Goal: Check status: Check status

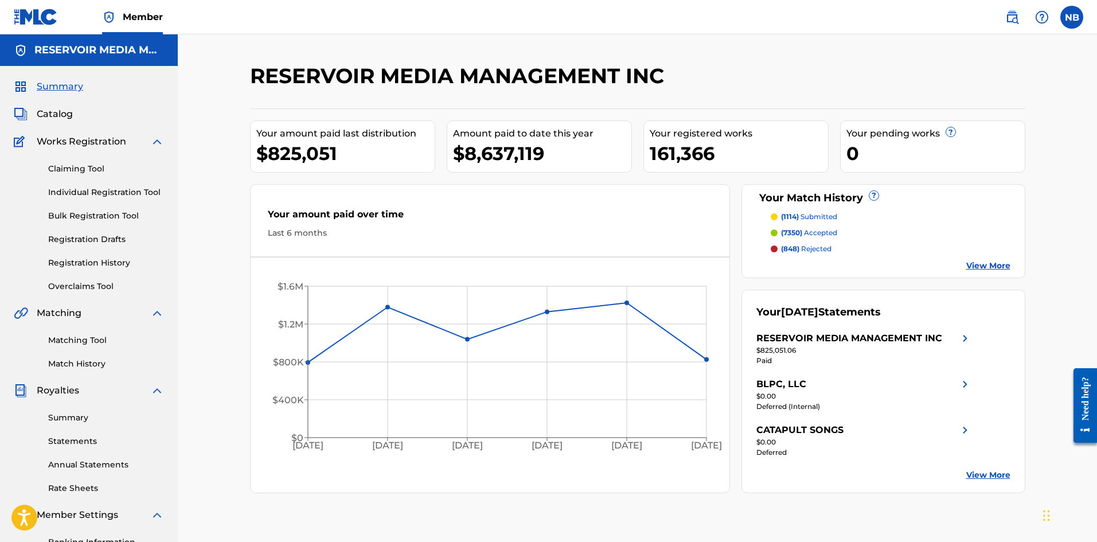
click at [84, 365] on link "Match History" at bounding box center [106, 364] width 116 height 12
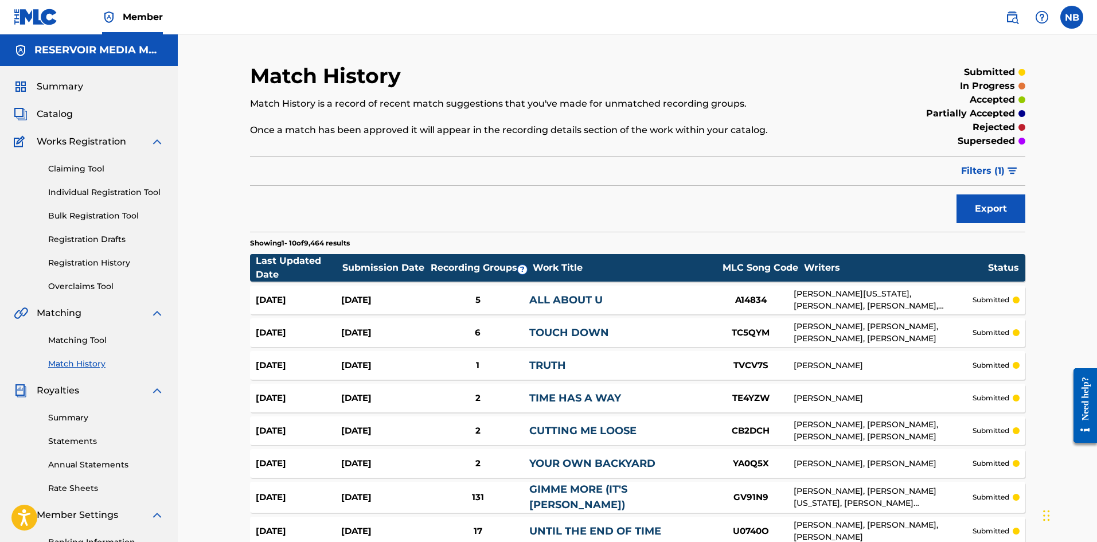
click at [380, 264] on div "Submission Date" at bounding box center [385, 268] width 86 height 14
click at [1010, 173] on img "submit" at bounding box center [1013, 170] width 10 height 7
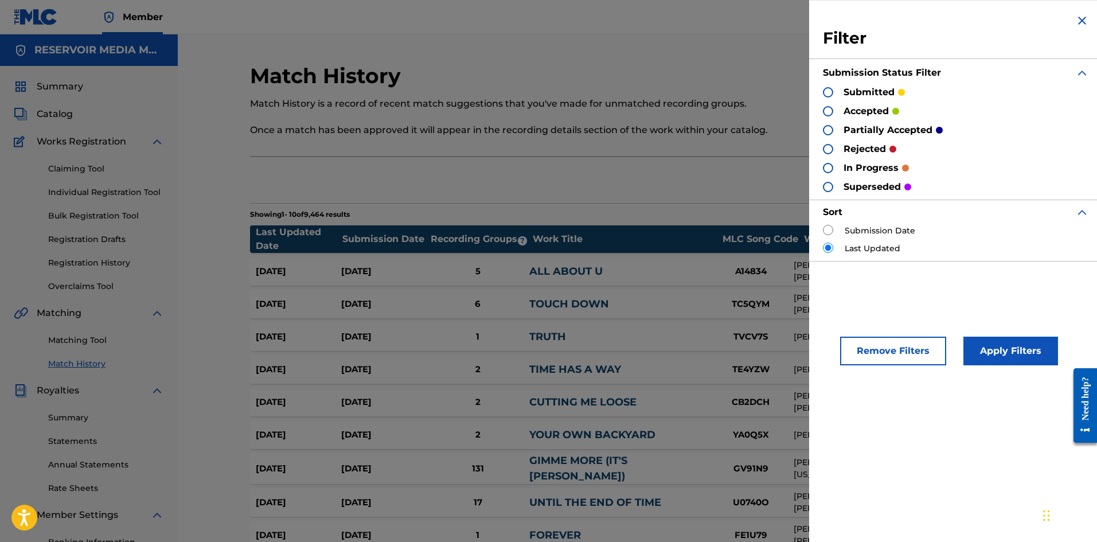
click at [828, 227] on input "radio" at bounding box center [828, 230] width 10 height 10
radio input "true"
click at [1019, 353] on button "Apply Filters" at bounding box center [1011, 351] width 95 height 29
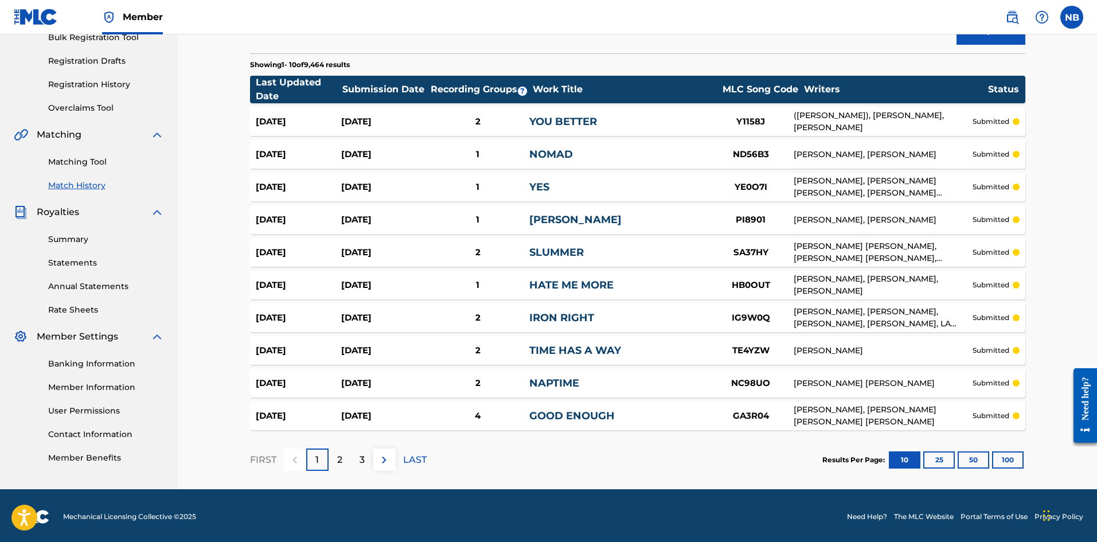
scroll to position [181, 0]
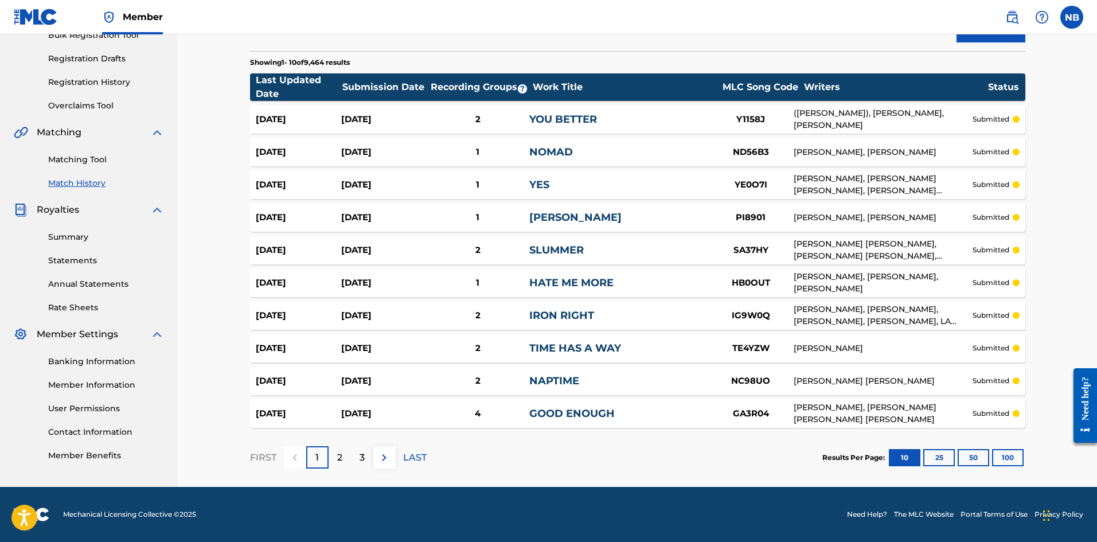
click at [1011, 459] on button "100" at bounding box center [1008, 457] width 32 height 17
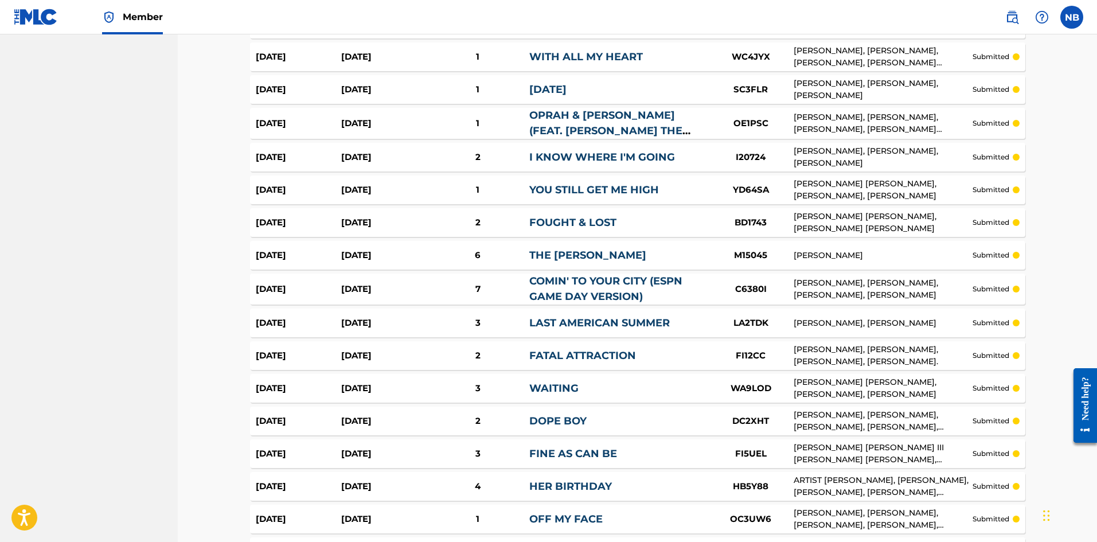
scroll to position [0, 0]
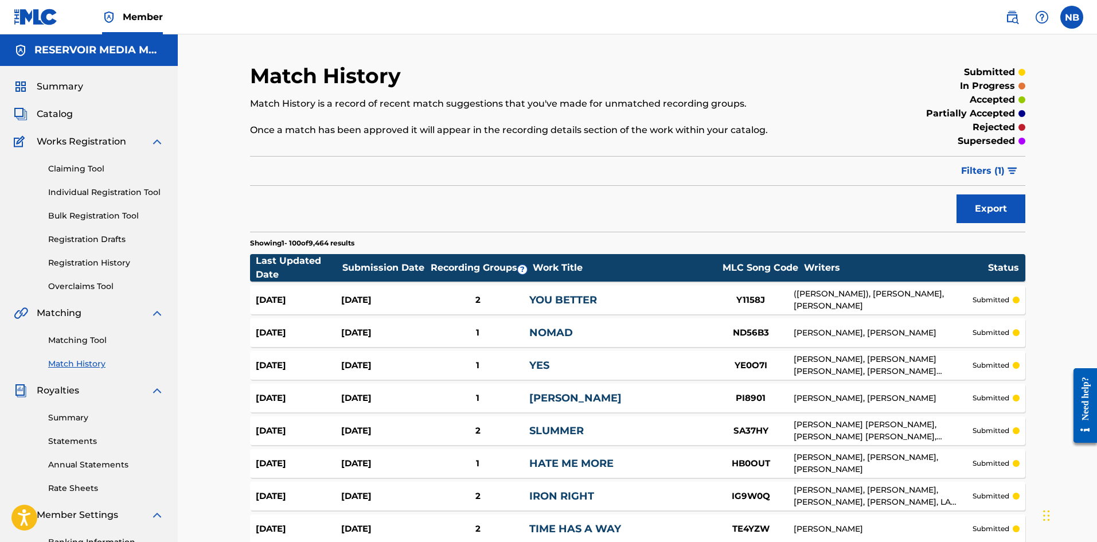
drag, startPoint x: 488, startPoint y: 496, endPoint x: 540, endPoint y: 10, distance: 488.6
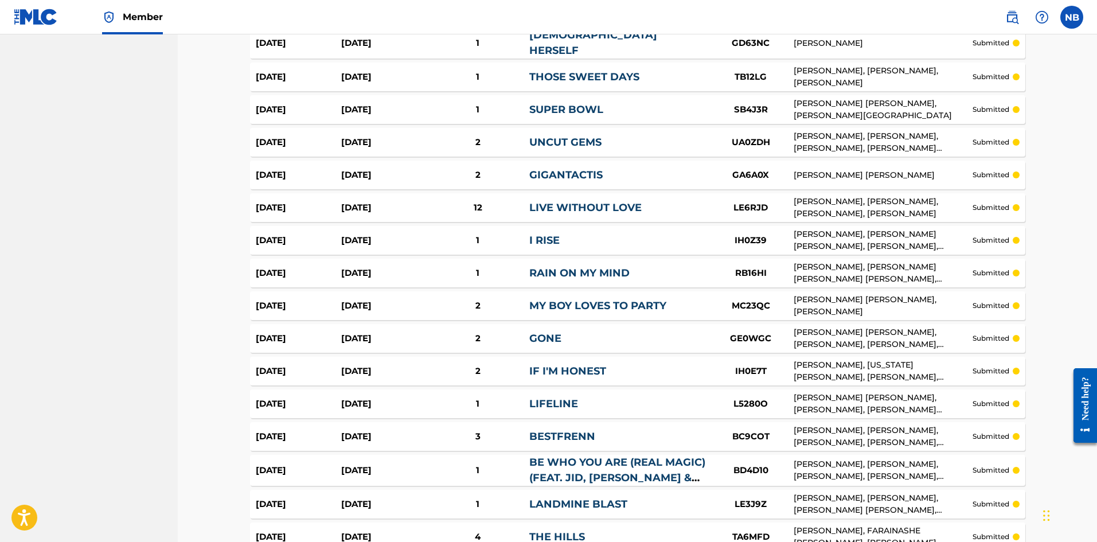
scroll to position [3139, 0]
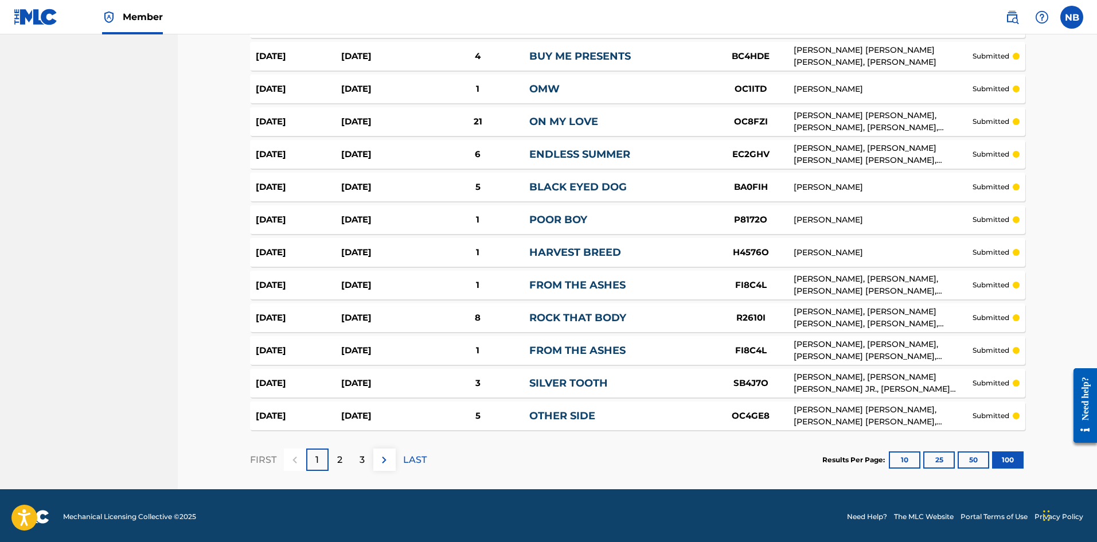
drag, startPoint x: 582, startPoint y: 441, endPoint x: 563, endPoint y: 517, distance: 78.0
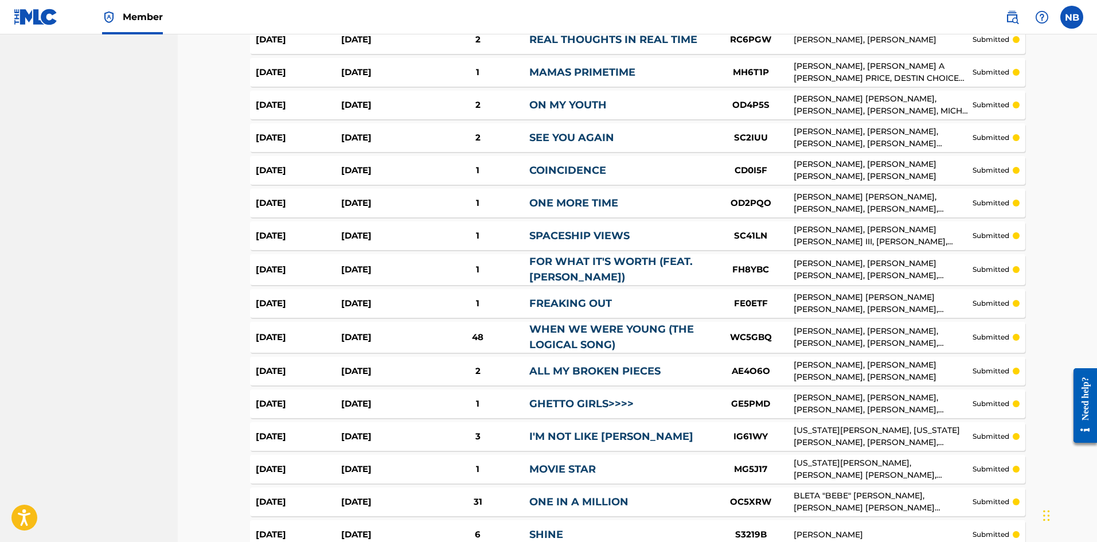
scroll to position [0, 0]
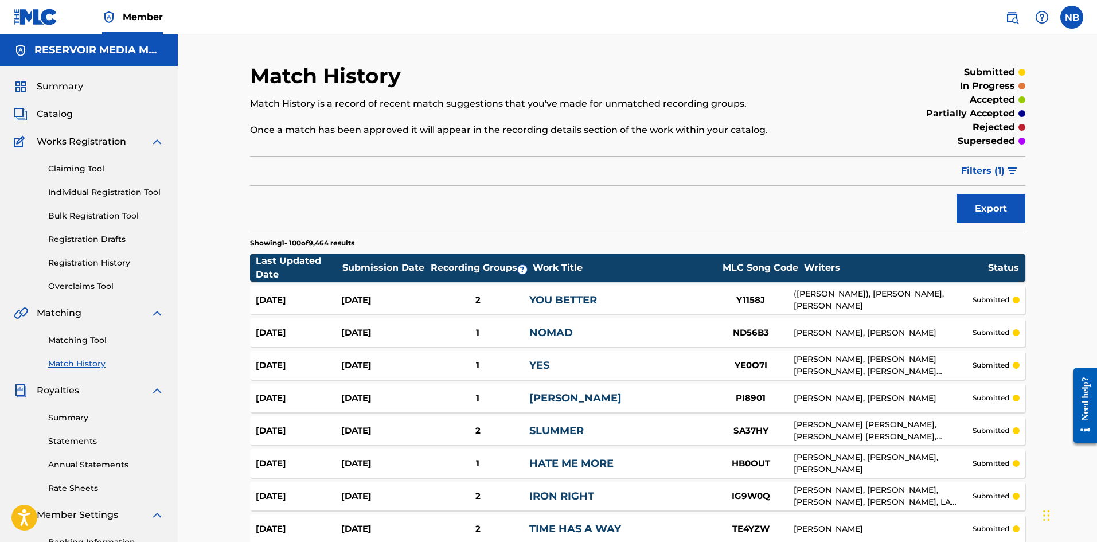
drag, startPoint x: 553, startPoint y: 487, endPoint x: 544, endPoint y: 38, distance: 448.7
click at [434, 302] on div "2" at bounding box center [478, 300] width 103 height 13
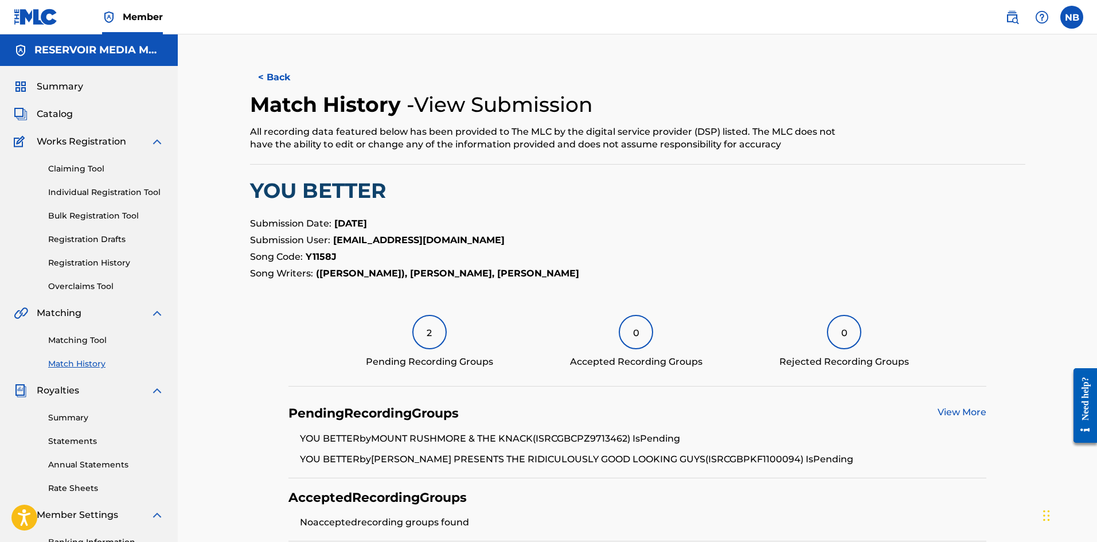
click at [276, 84] on button "< Back" at bounding box center [284, 77] width 69 height 29
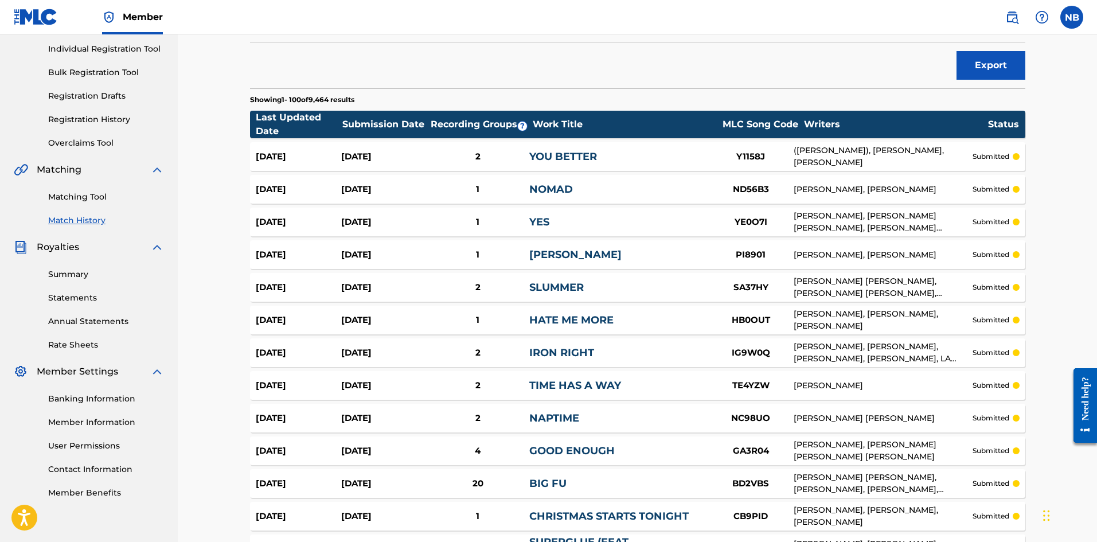
scroll to position [3139, 0]
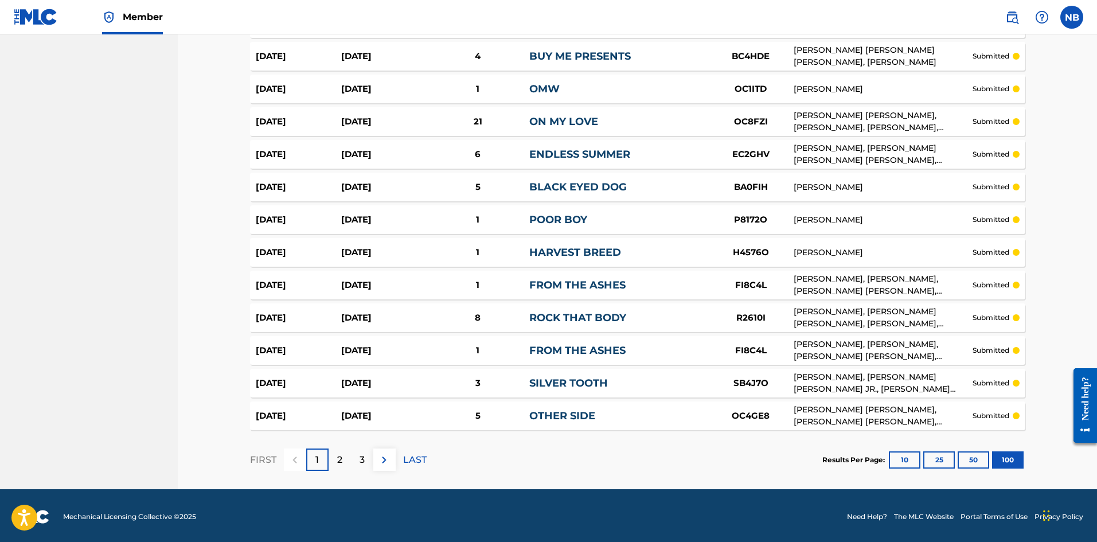
drag, startPoint x: 1057, startPoint y: 247, endPoint x: 1038, endPoint y: 569, distance: 322.4
click at [340, 458] on p "2" at bounding box center [339, 460] width 5 height 14
click at [369, 458] on div "3" at bounding box center [362, 460] width 22 height 22
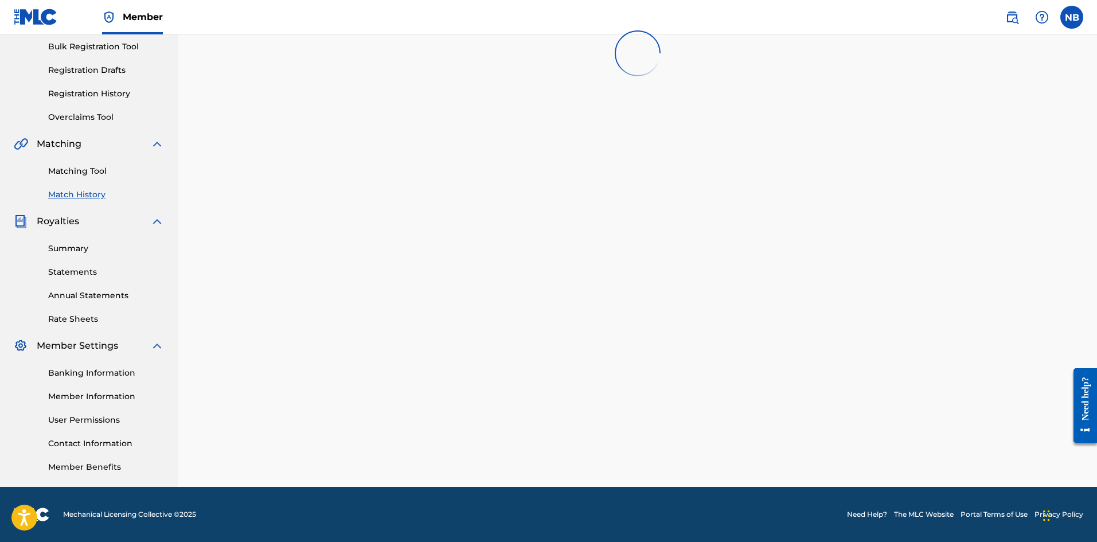
scroll to position [3130, 0]
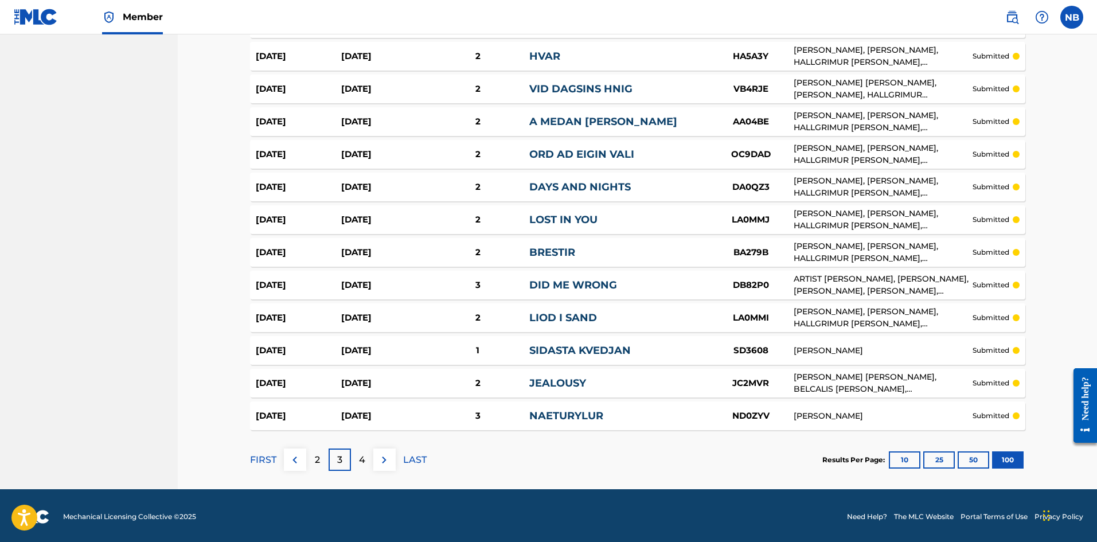
click at [367, 459] on div "4" at bounding box center [362, 460] width 22 height 22
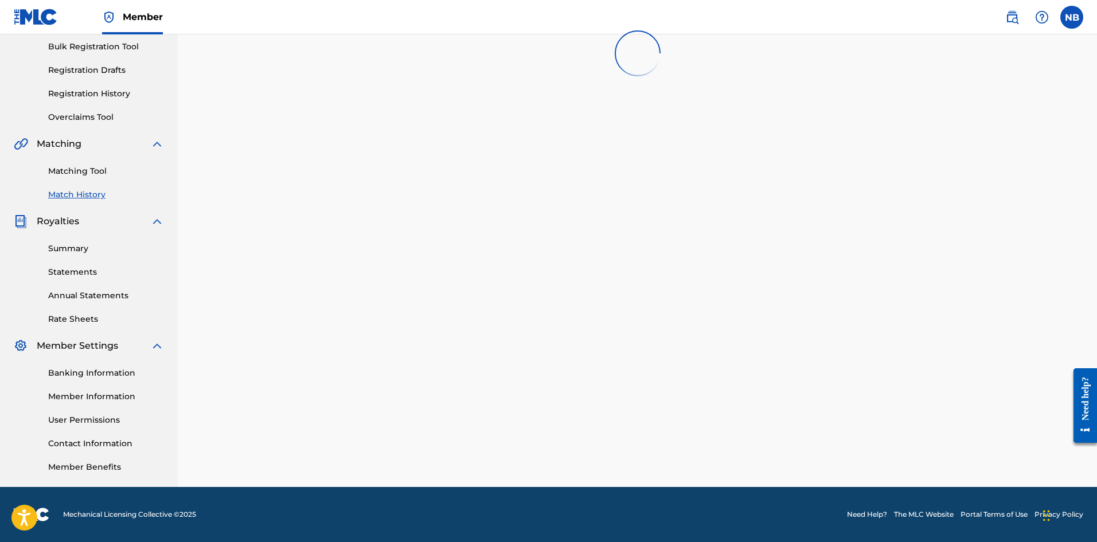
scroll to position [3135, 0]
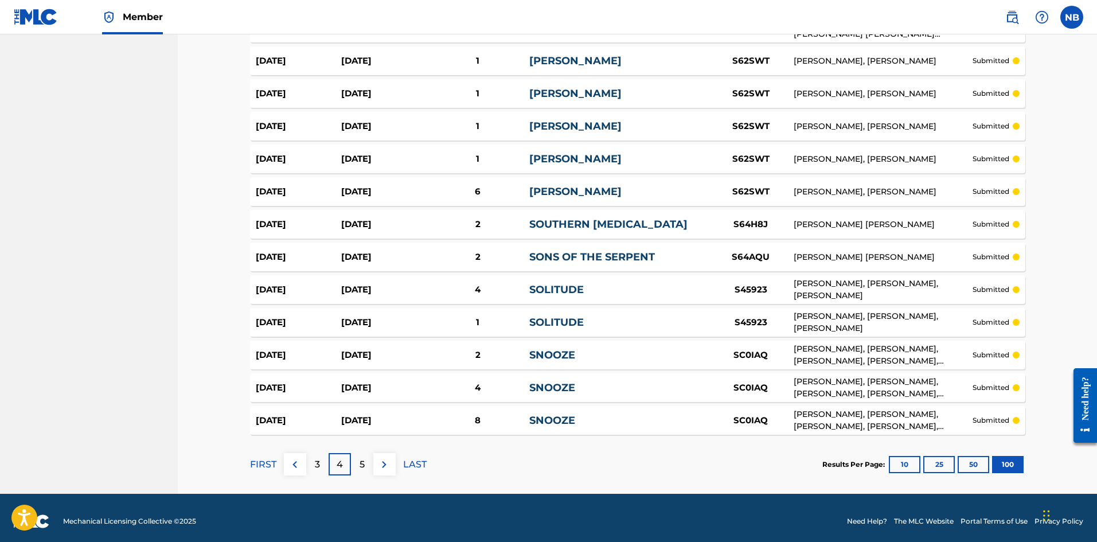
click at [353, 463] on div "5" at bounding box center [362, 464] width 22 height 22
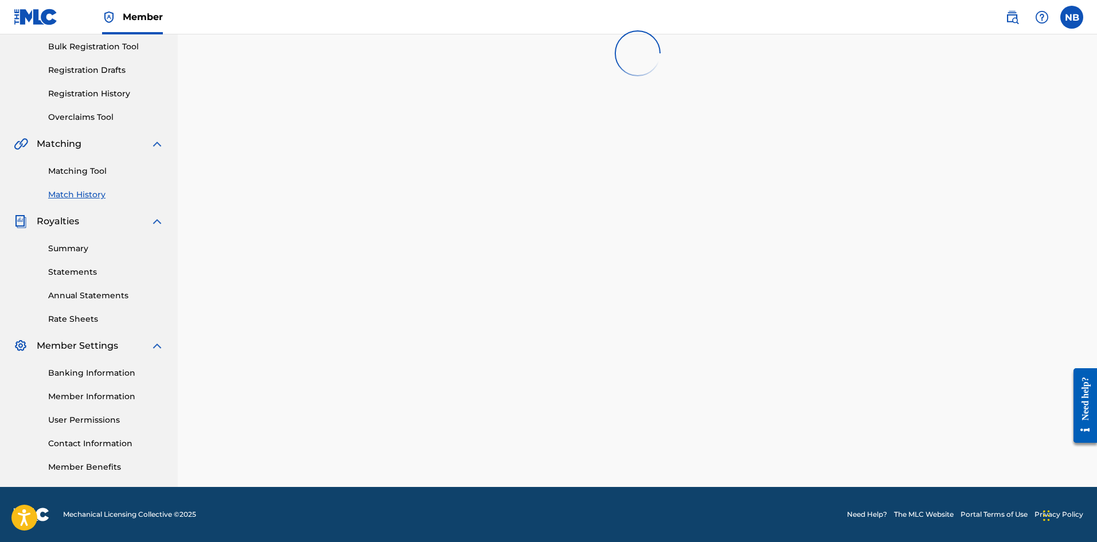
scroll to position [3128, 0]
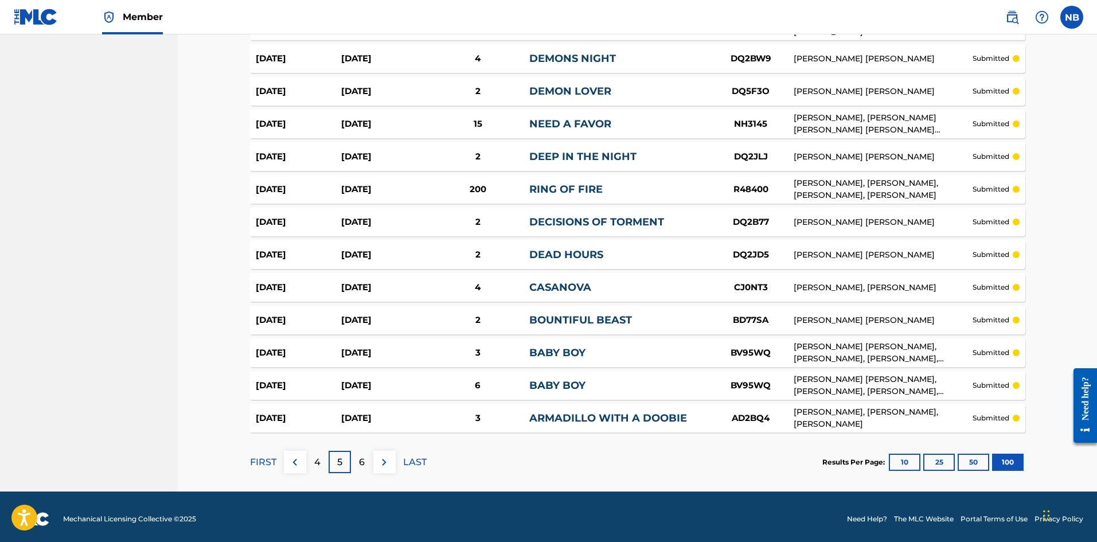
click at [355, 459] on div "6" at bounding box center [362, 462] width 22 height 22
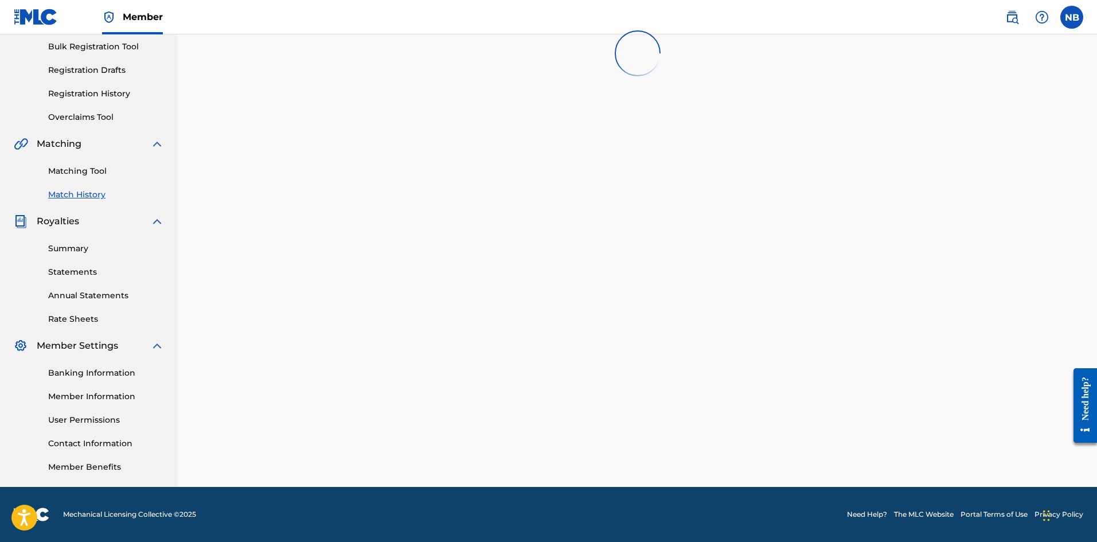
scroll to position [3137, 0]
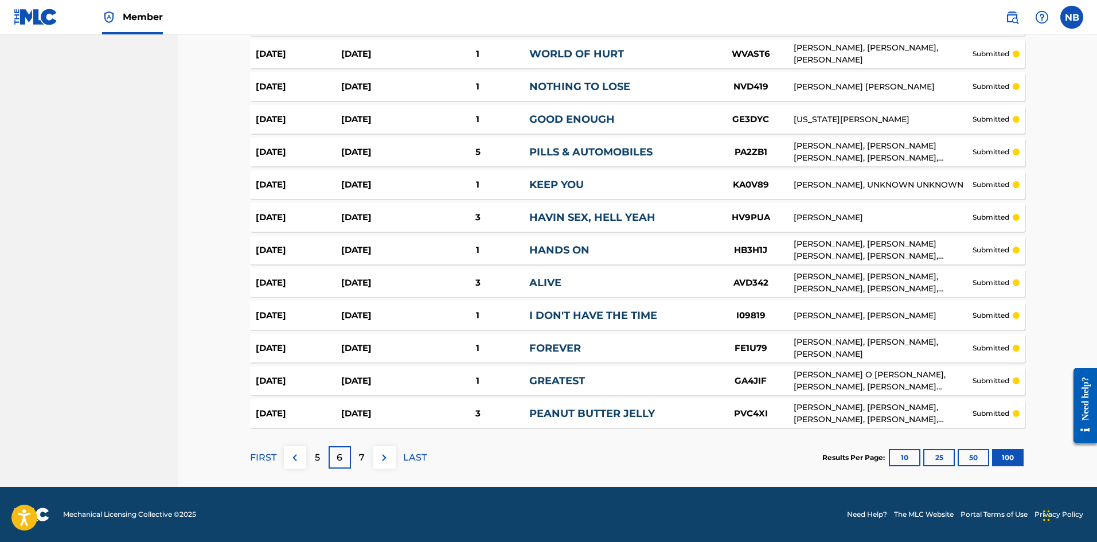
click at [355, 459] on div "7" at bounding box center [362, 457] width 22 height 22
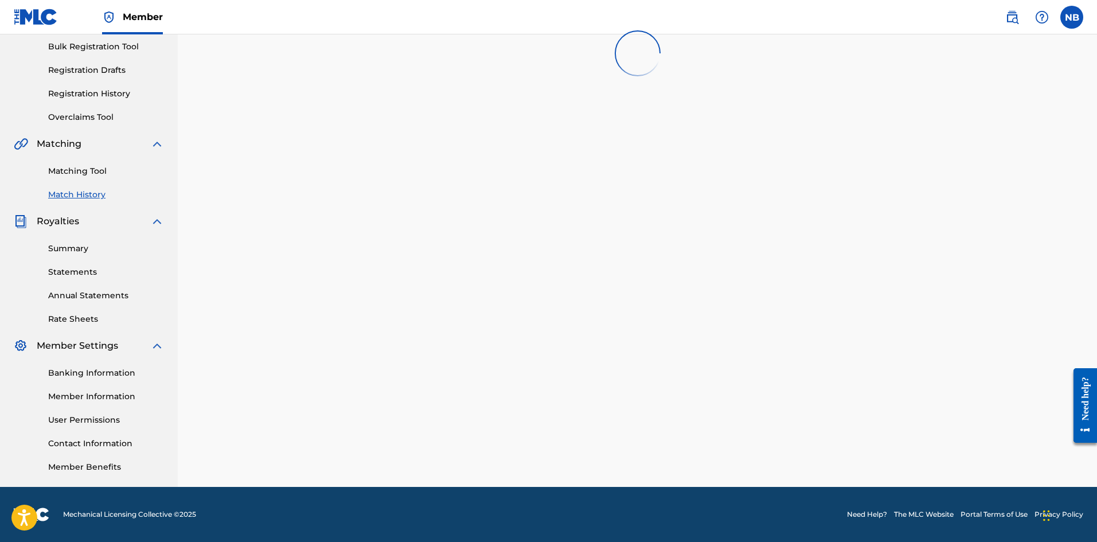
scroll to position [3139, 0]
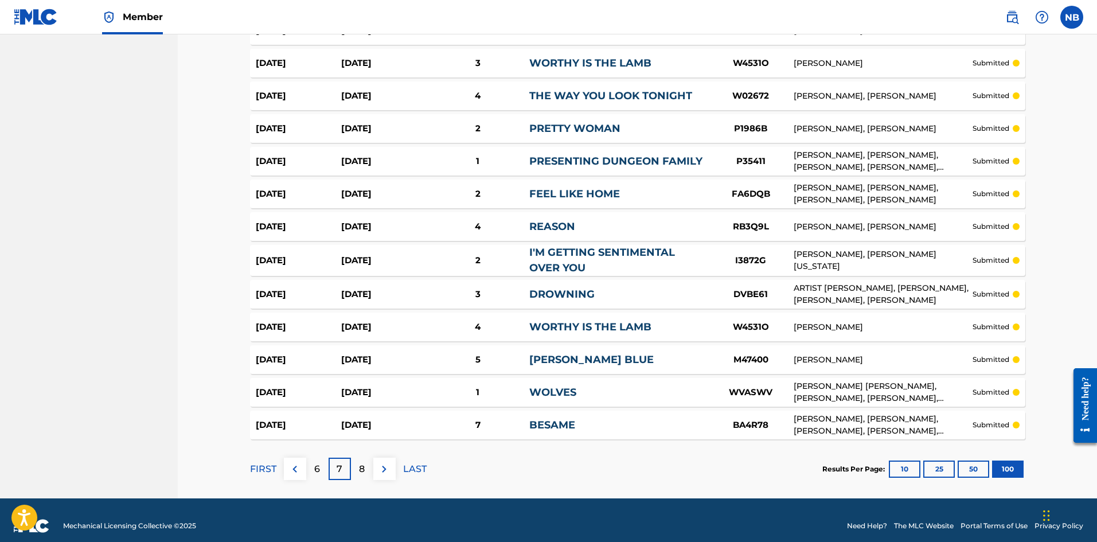
click at [370, 470] on div "8" at bounding box center [362, 469] width 22 height 22
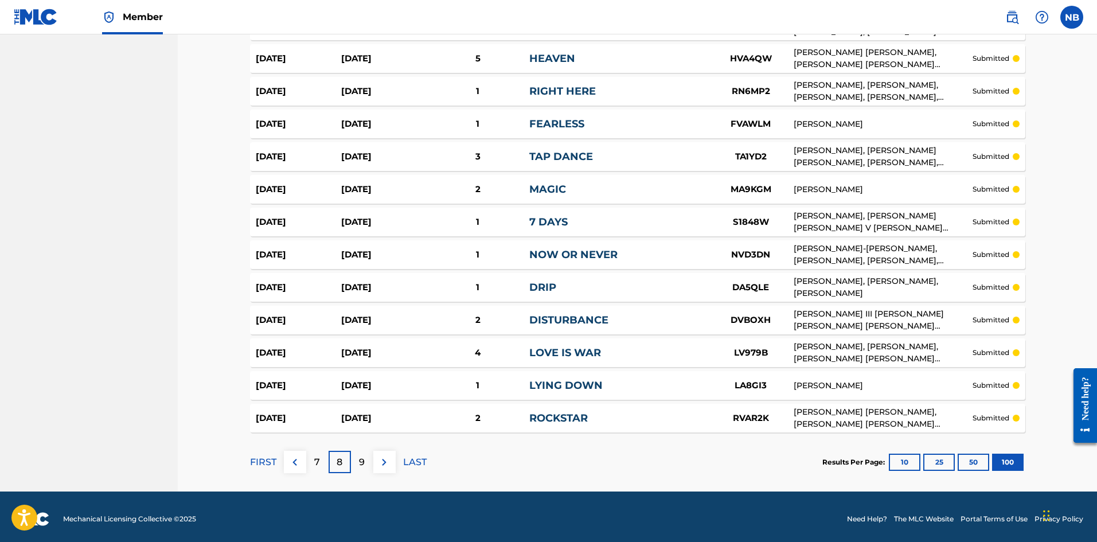
click at [360, 455] on p "9" at bounding box center [362, 462] width 6 height 14
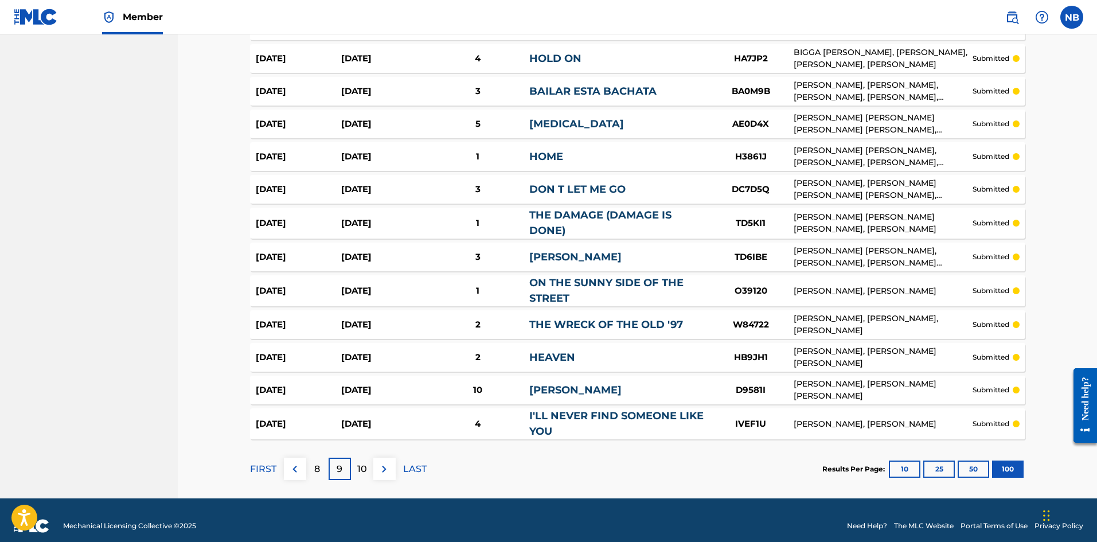
click at [361, 458] on div "10" at bounding box center [362, 469] width 22 height 22
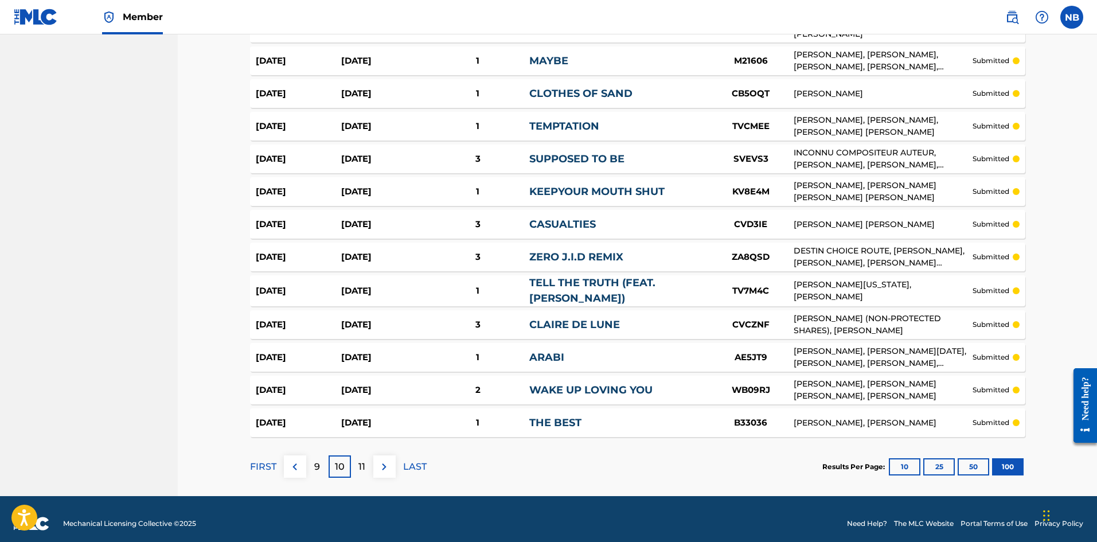
click at [371, 461] on div "11" at bounding box center [362, 466] width 22 height 22
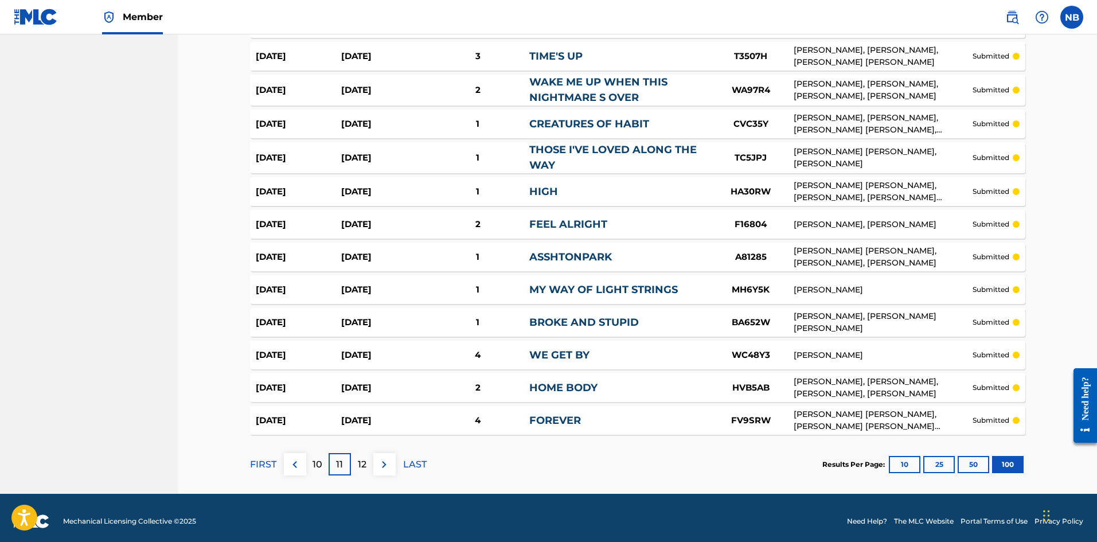
click at [368, 473] on div "12" at bounding box center [362, 464] width 22 height 22
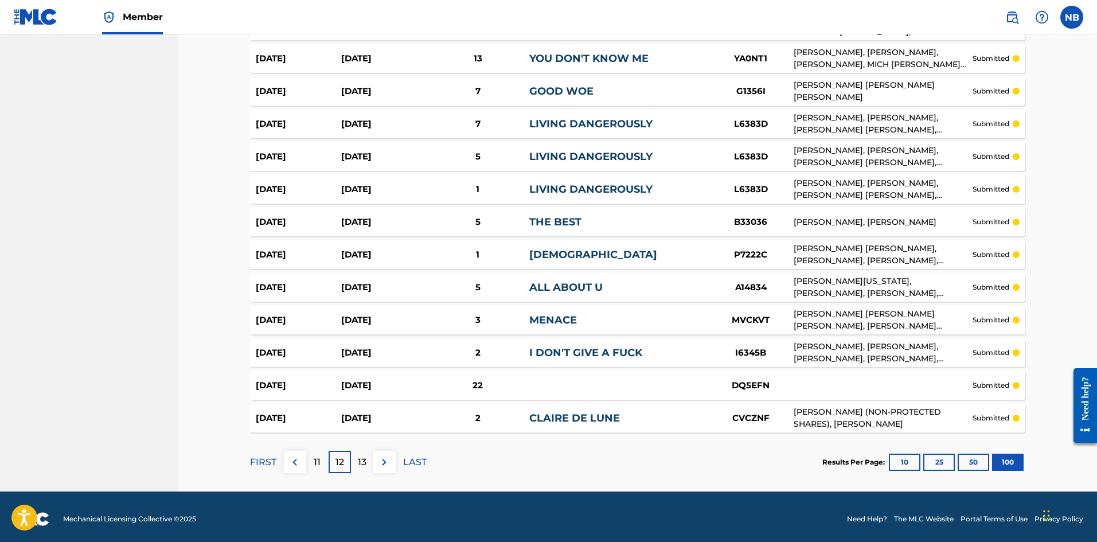
click at [368, 469] on div "13" at bounding box center [362, 462] width 22 height 22
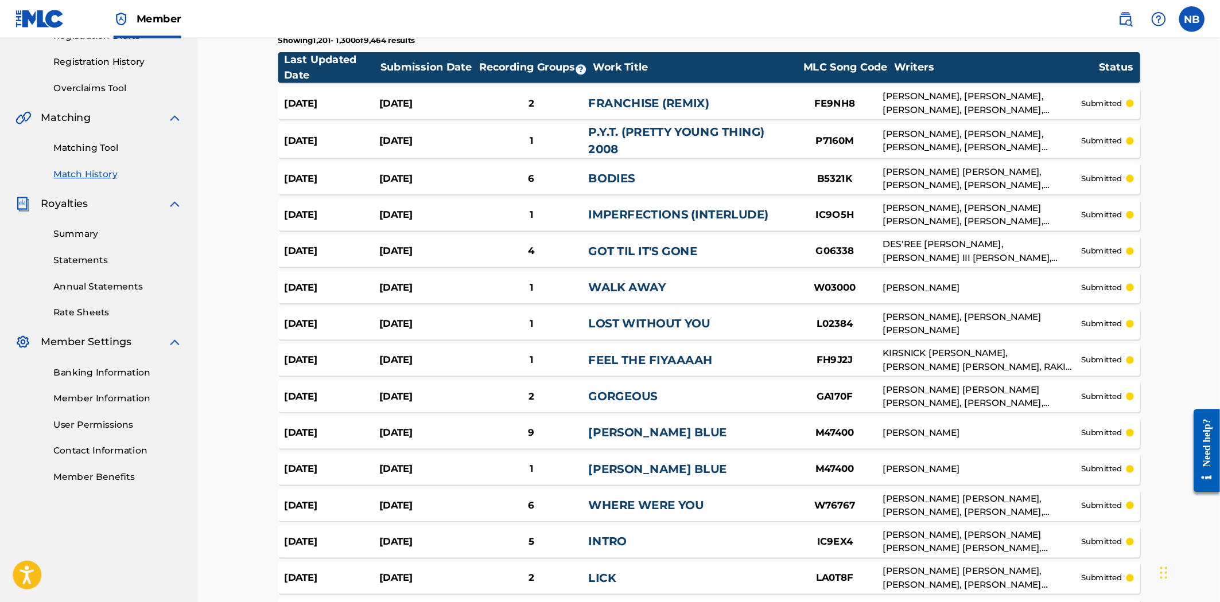
scroll to position [207, 0]
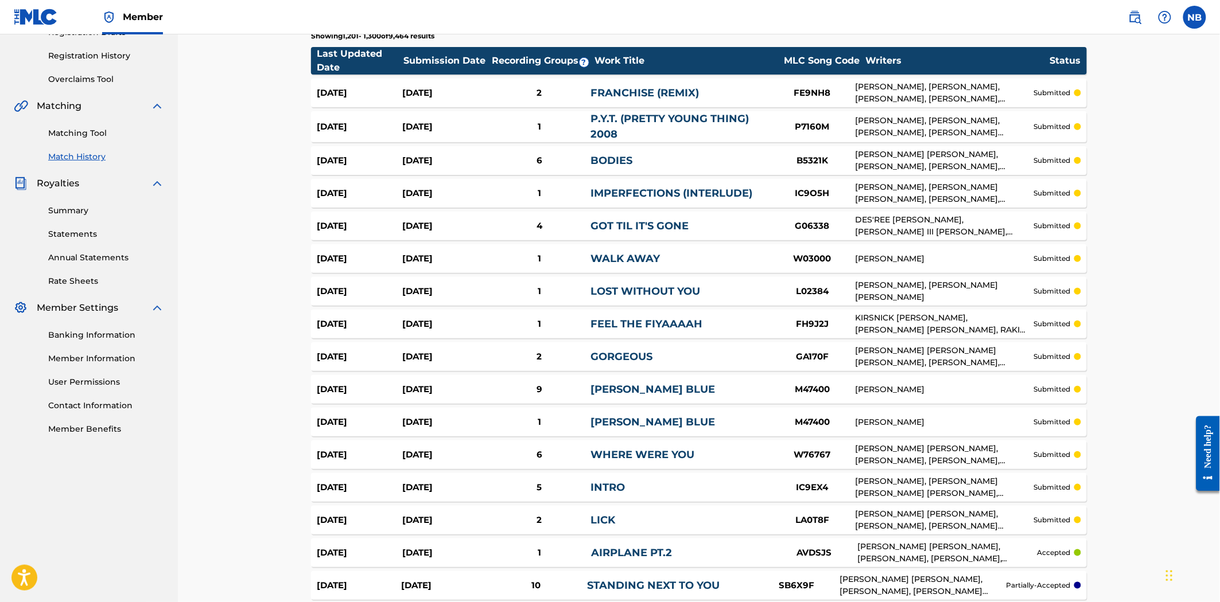
drag, startPoint x: 921, startPoint y: 0, endPoint x: 1127, endPoint y: 560, distance: 596.5
click at [778, 166] on div "B5321K" at bounding box center [812, 160] width 86 height 13
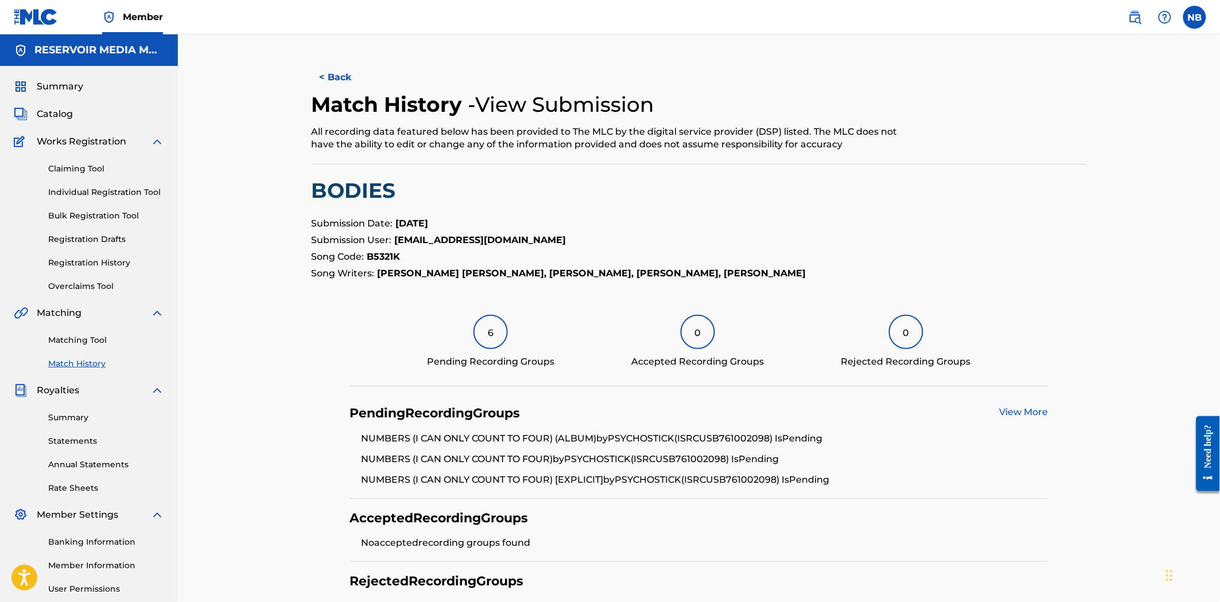
click at [333, 75] on button "< Back" at bounding box center [345, 77] width 69 height 29
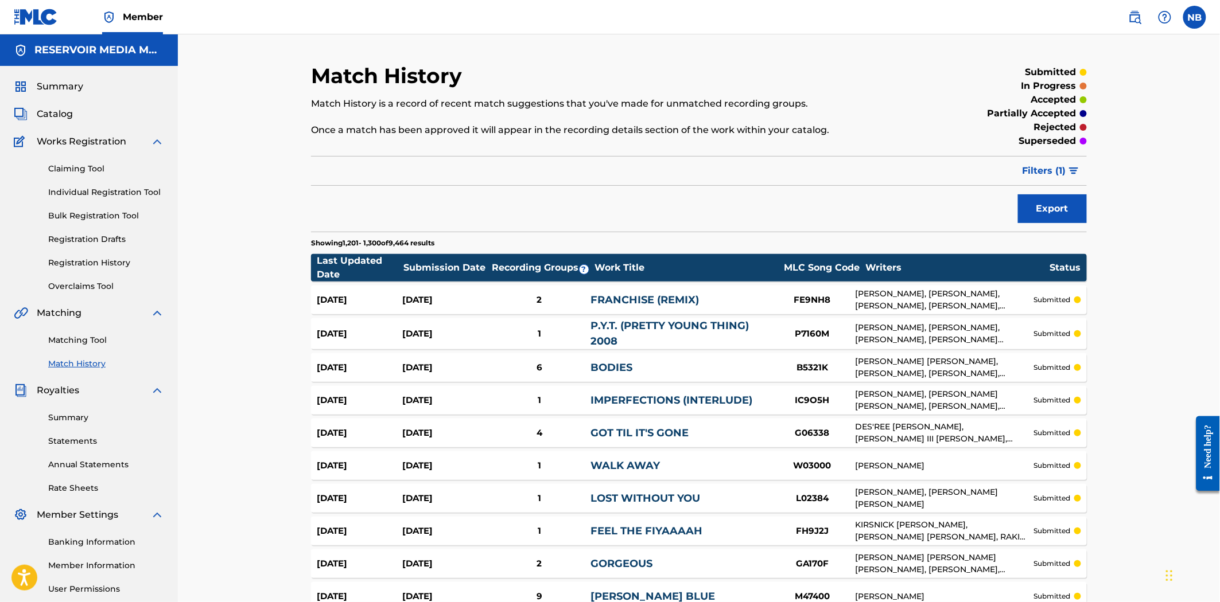
click at [89, 167] on link "Claiming Tool" at bounding box center [106, 169] width 116 height 12
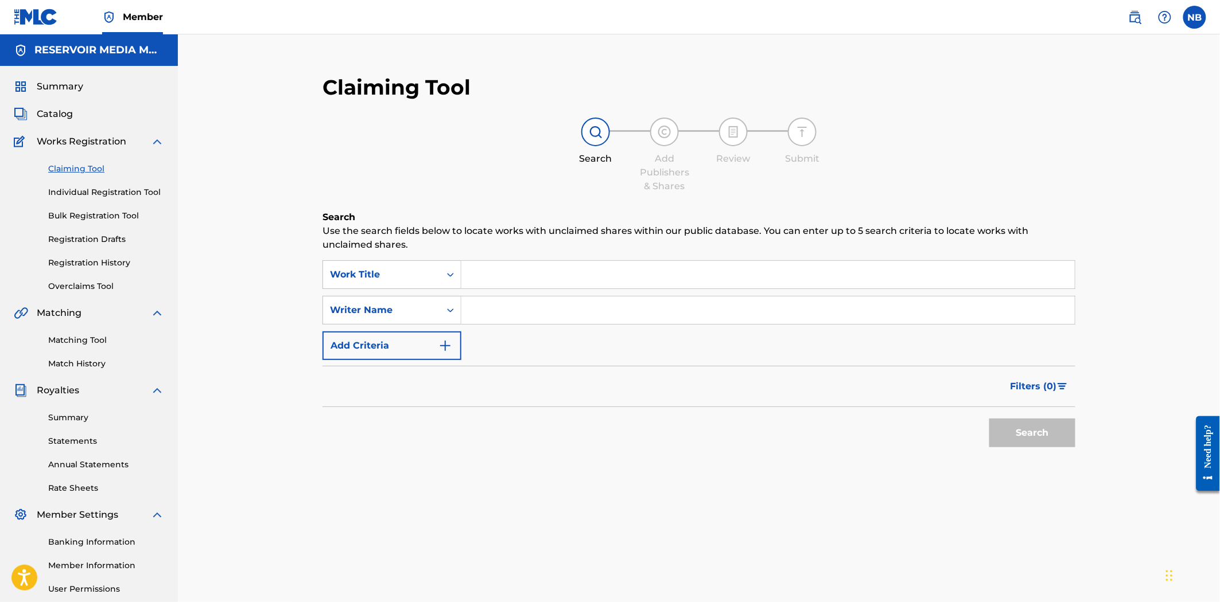
click at [121, 193] on link "Individual Registration Tool" at bounding box center [106, 192] width 116 height 12
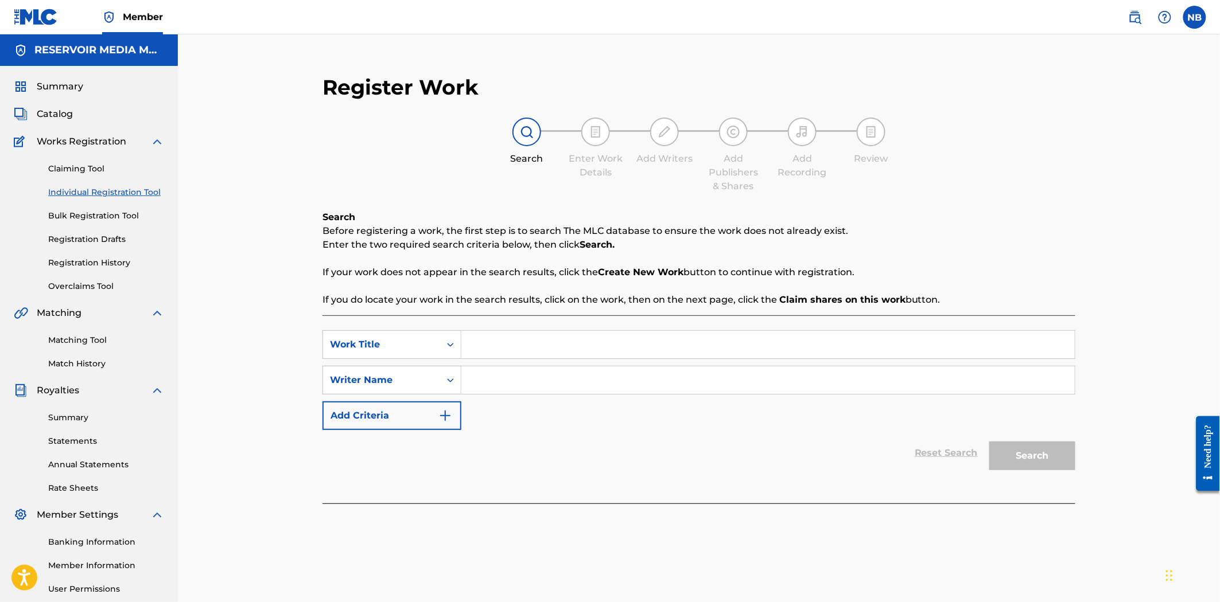
click at [87, 222] on div "Claiming Tool Individual Registration Tool Bulk Registration Tool Registration …" at bounding box center [89, 221] width 150 height 144
click at [101, 212] on link "Bulk Registration Tool" at bounding box center [106, 216] width 116 height 12
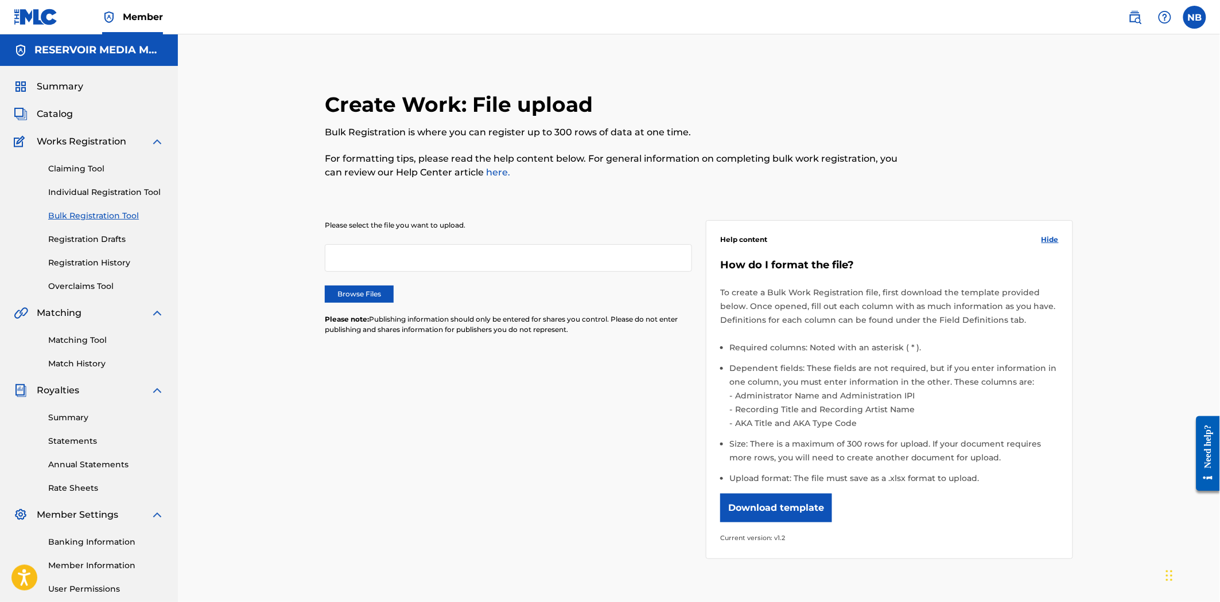
click at [108, 234] on link "Registration Drafts" at bounding box center [106, 239] width 116 height 12
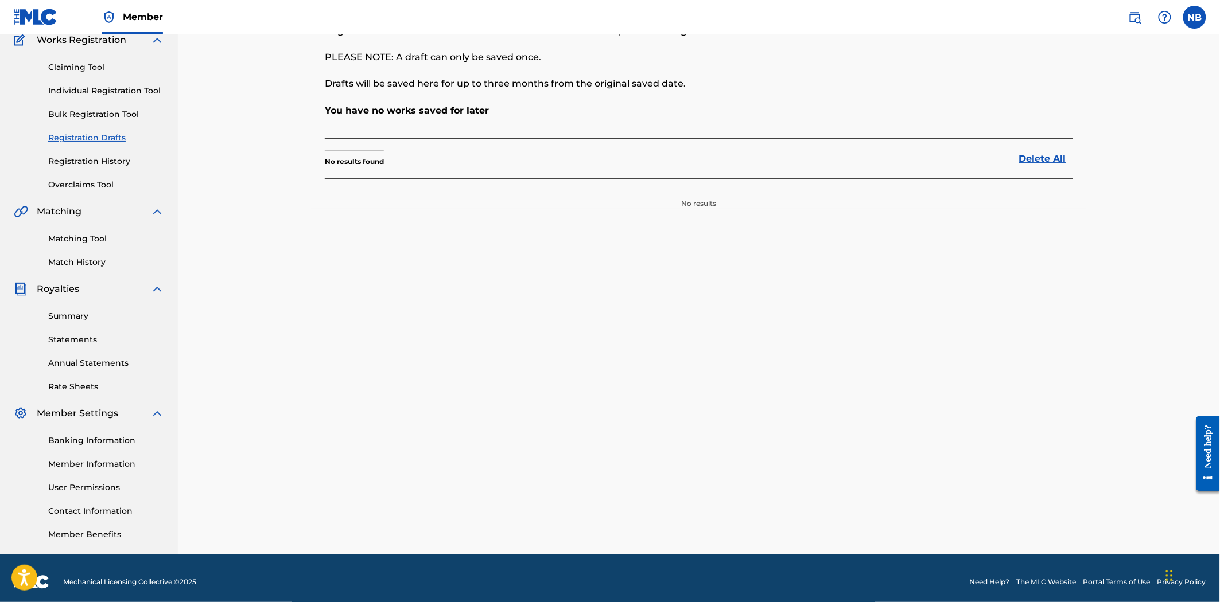
scroll to position [109, 0]
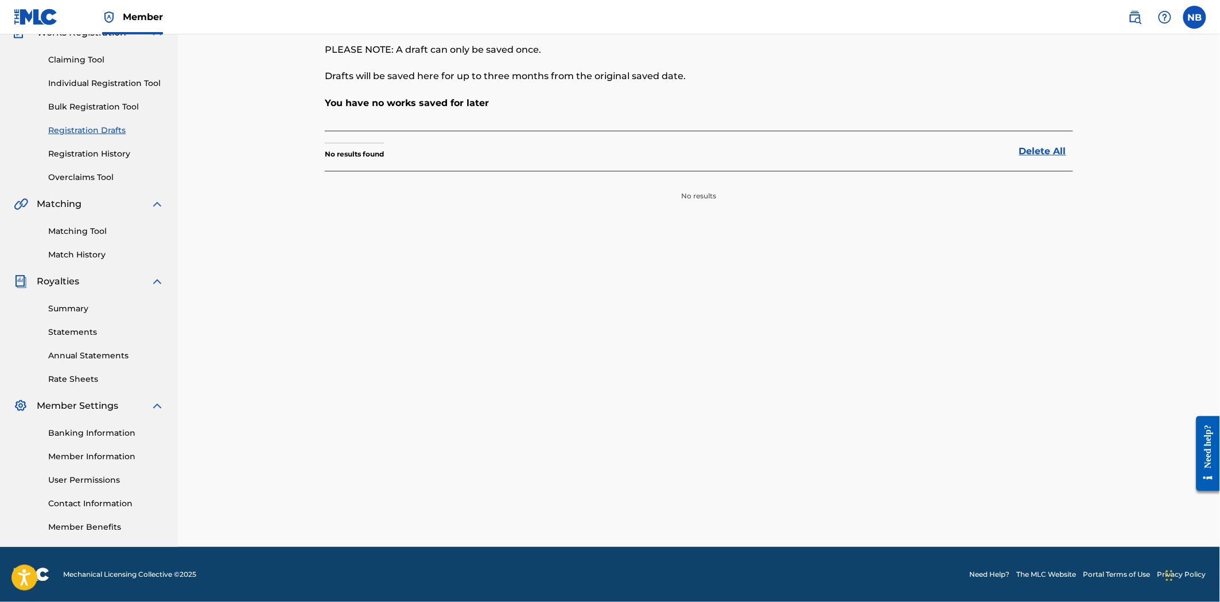
click at [90, 380] on link "Rate Sheets" at bounding box center [106, 379] width 116 height 12
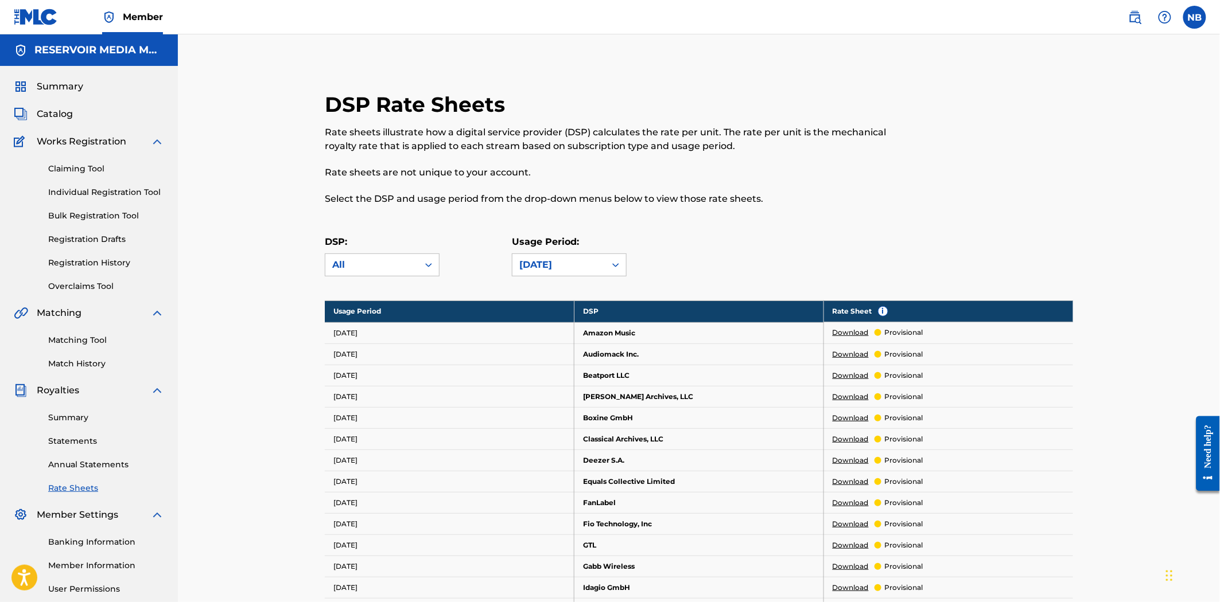
click at [102, 466] on link "Annual Statements" at bounding box center [106, 465] width 116 height 12
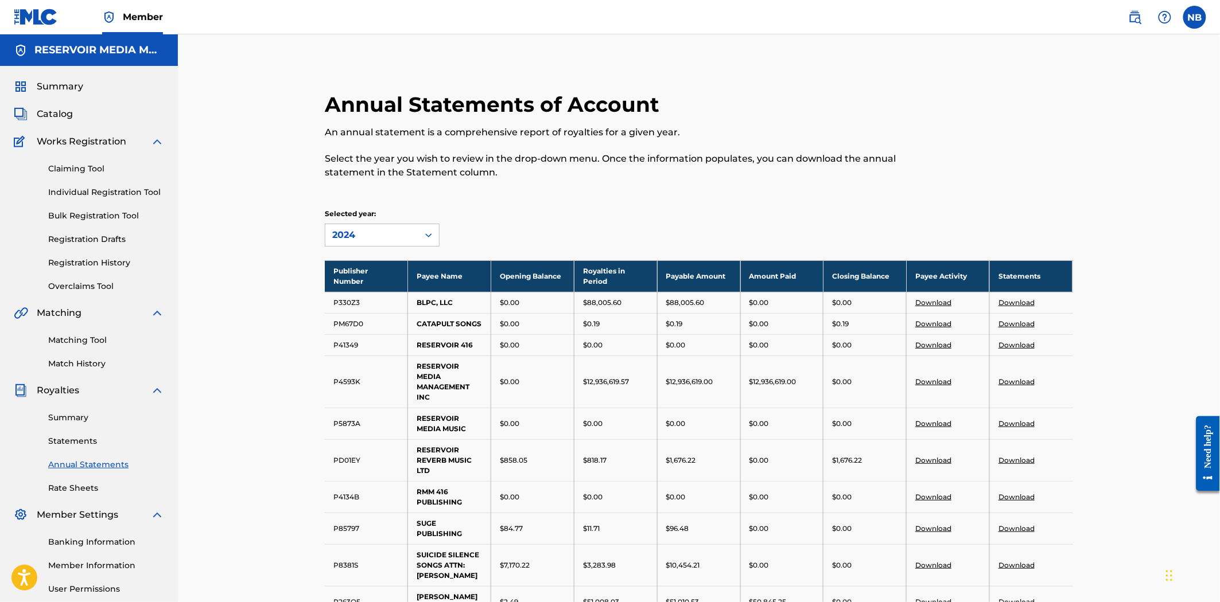
click at [77, 416] on link "Summary" at bounding box center [106, 418] width 116 height 12
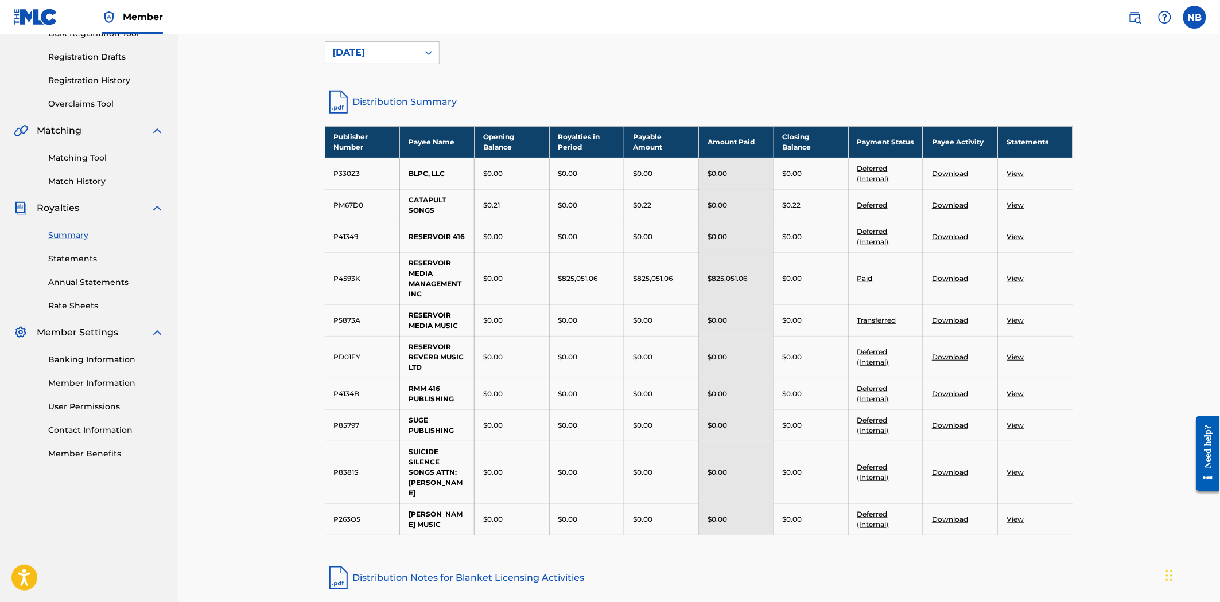
scroll to position [191, 0]
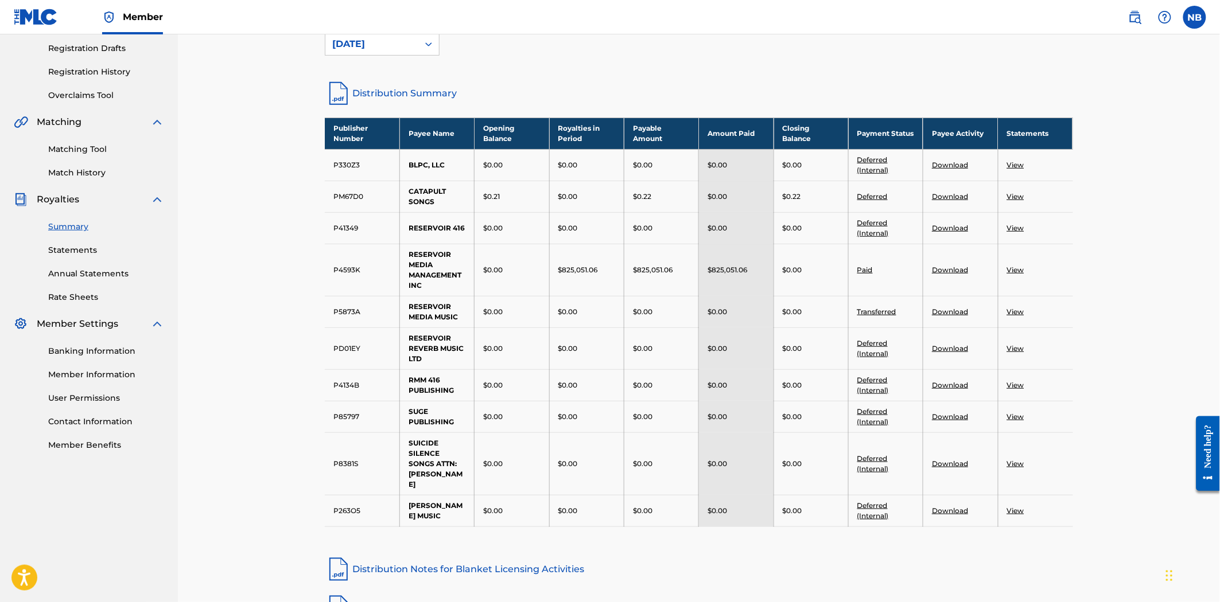
click at [77, 178] on link "Match History" at bounding box center [106, 173] width 116 height 12
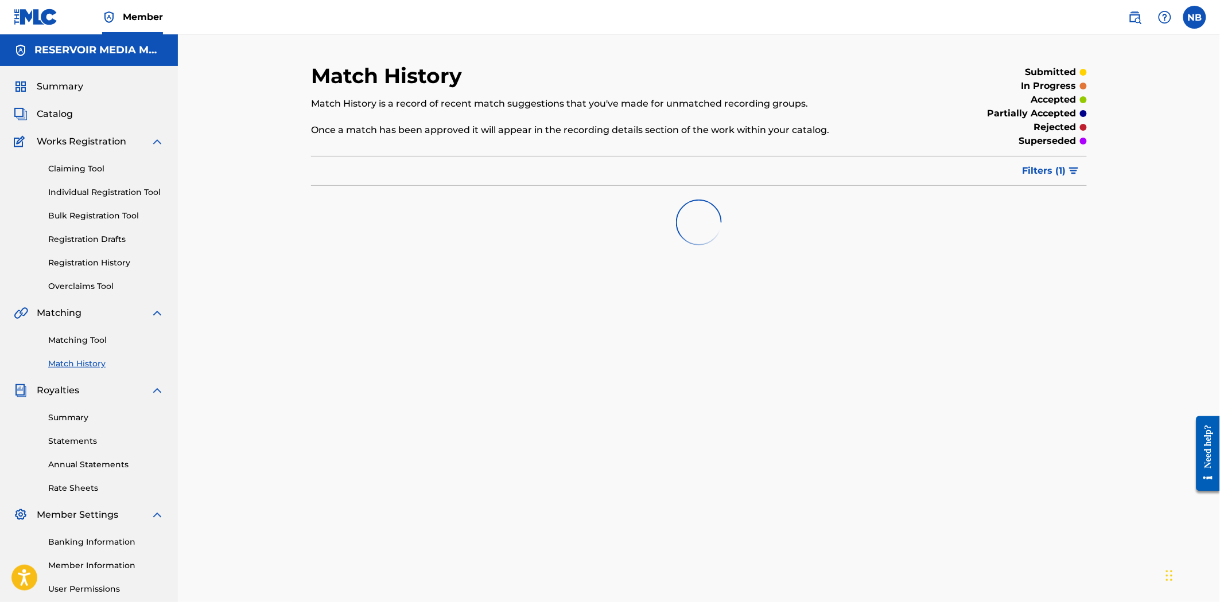
click at [1070, 171] on img "submit" at bounding box center [1074, 170] width 10 height 7
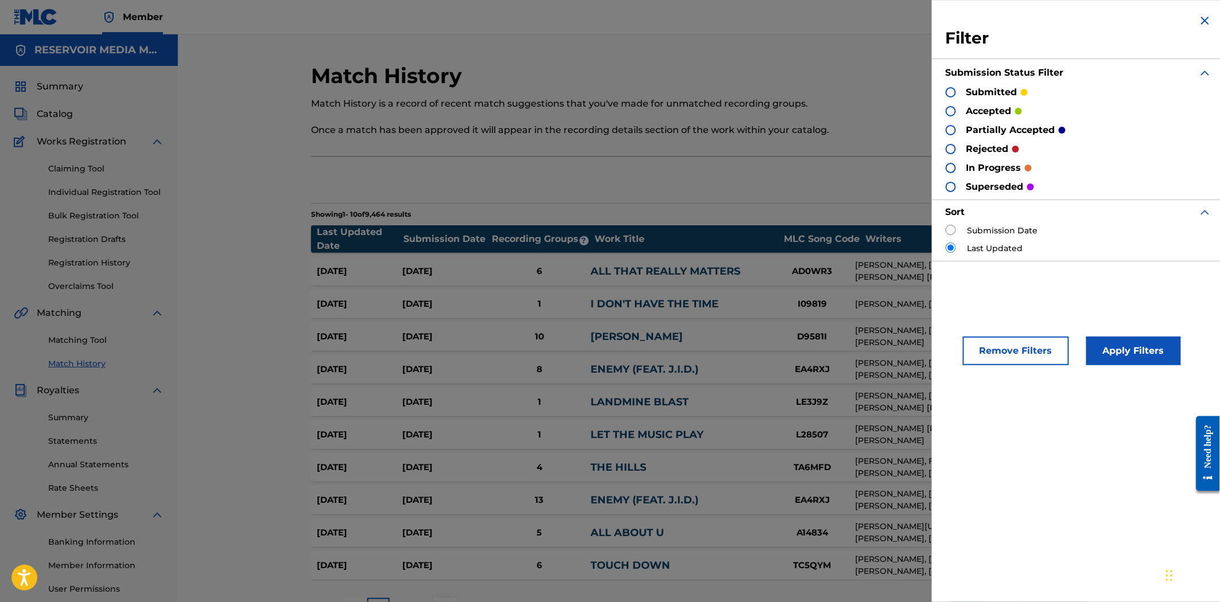
click at [788, 168] on div "Export" at bounding box center [699, 180] width 776 height 29
click at [1097, 21] on img at bounding box center [1205, 21] width 14 height 14
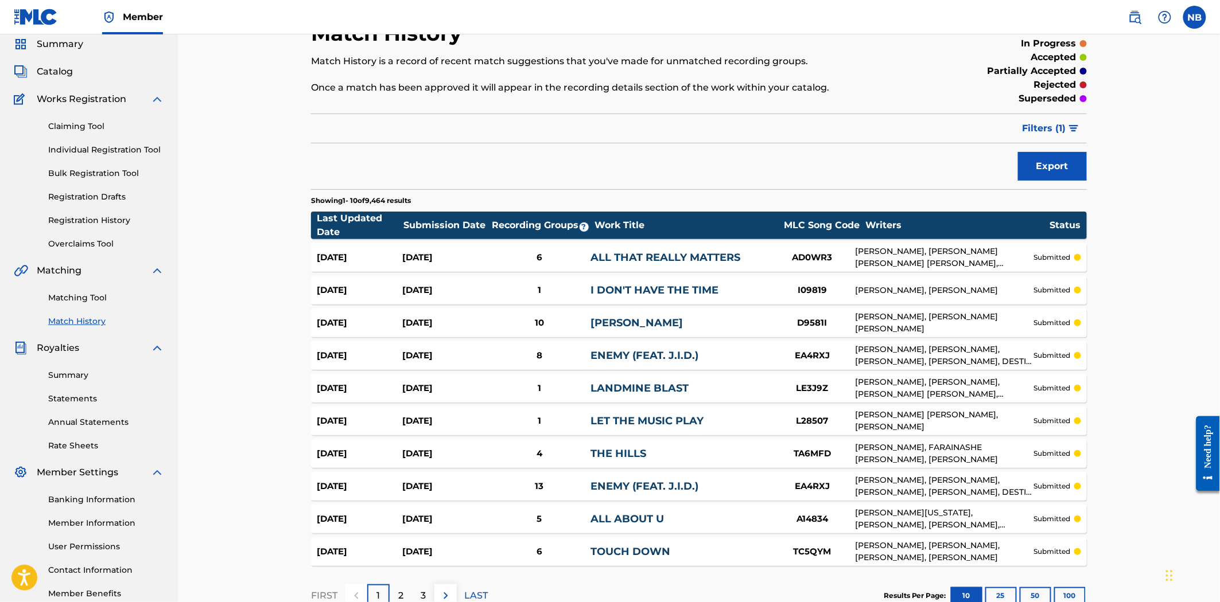
scroll to position [64, 0]
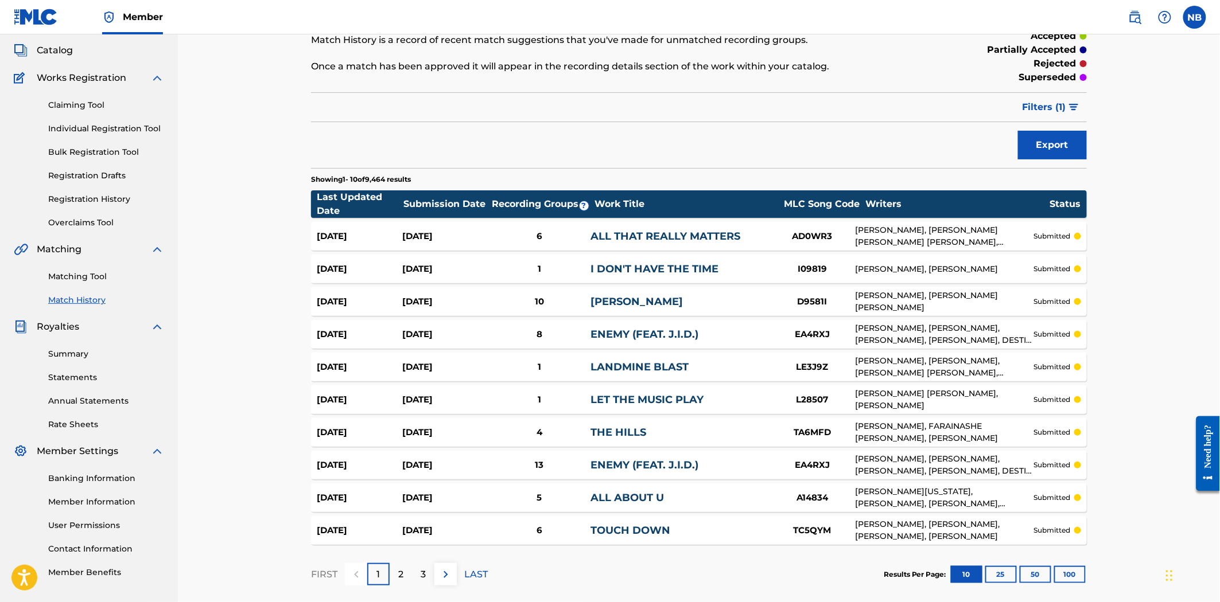
click at [1058, 541] on button "100" at bounding box center [1070, 574] width 32 height 17
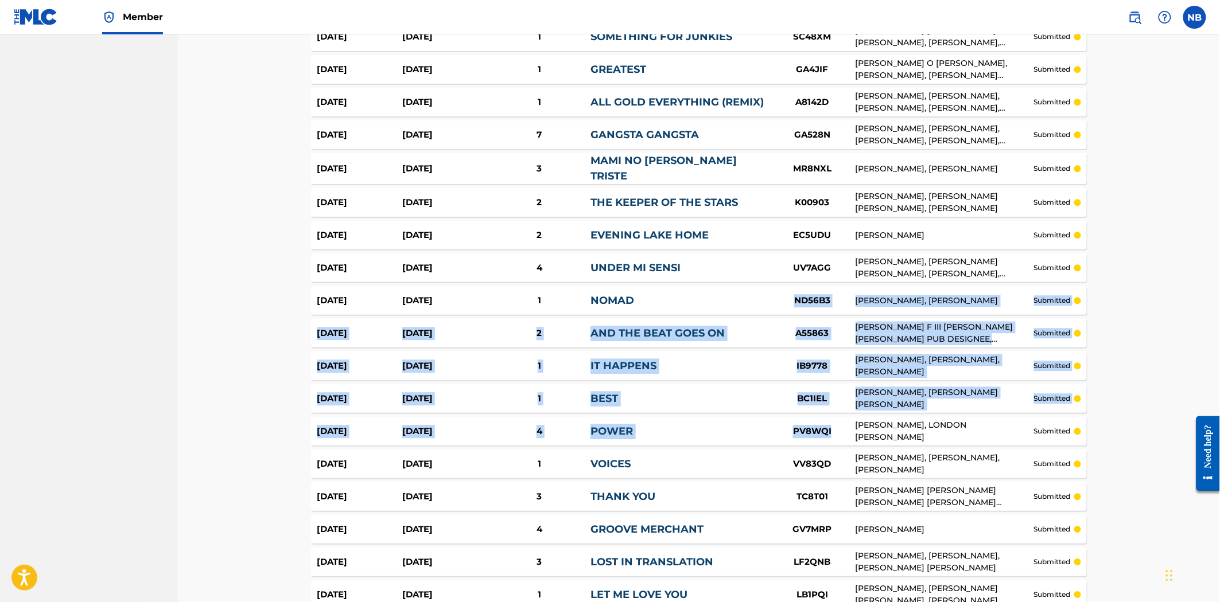
scroll to position [1338, 0]
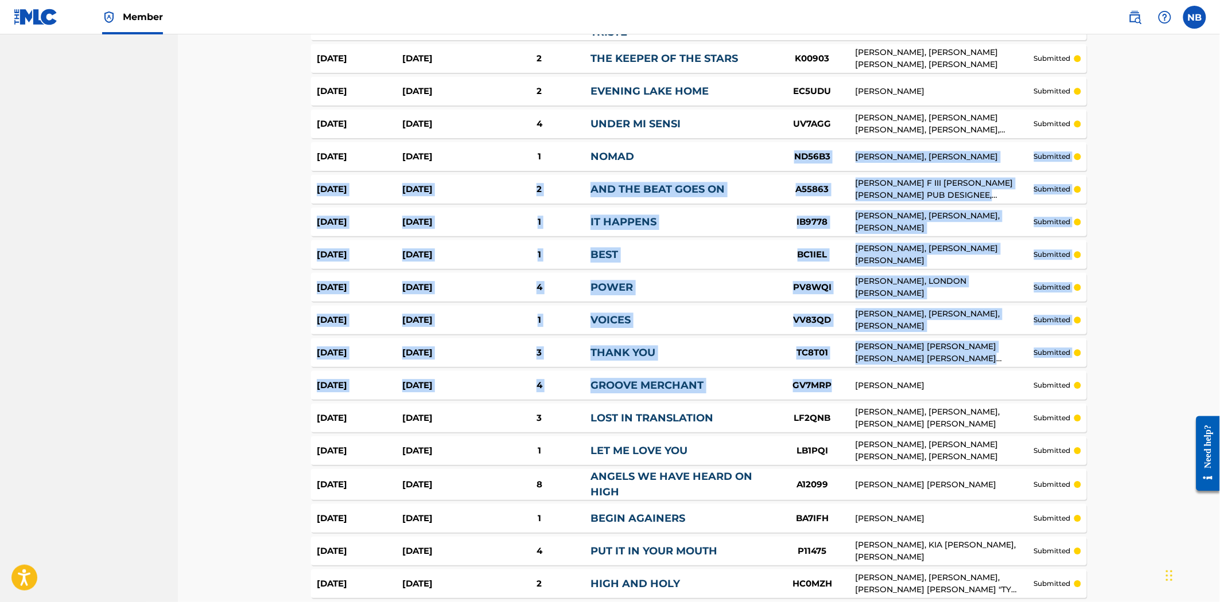
drag, startPoint x: 683, startPoint y: 312, endPoint x: 854, endPoint y: 416, distance: 199.5
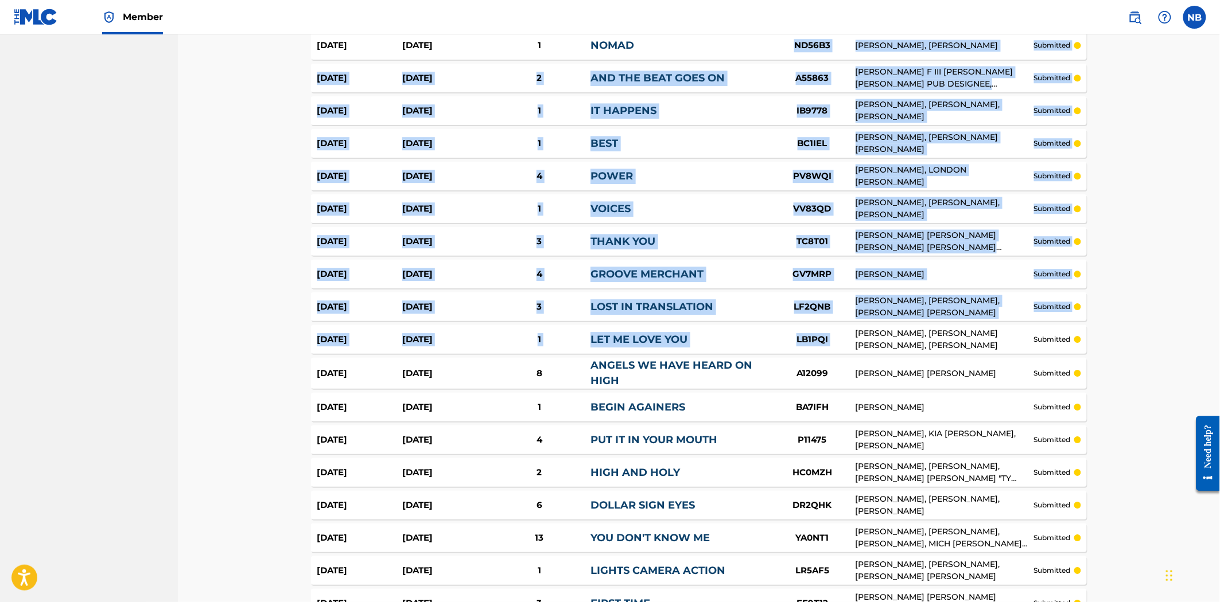
click at [247, 338] on div "Match History Match History is a record of recent match suggestions that you've…" at bounding box center [699, 488] width 1042 height 3585
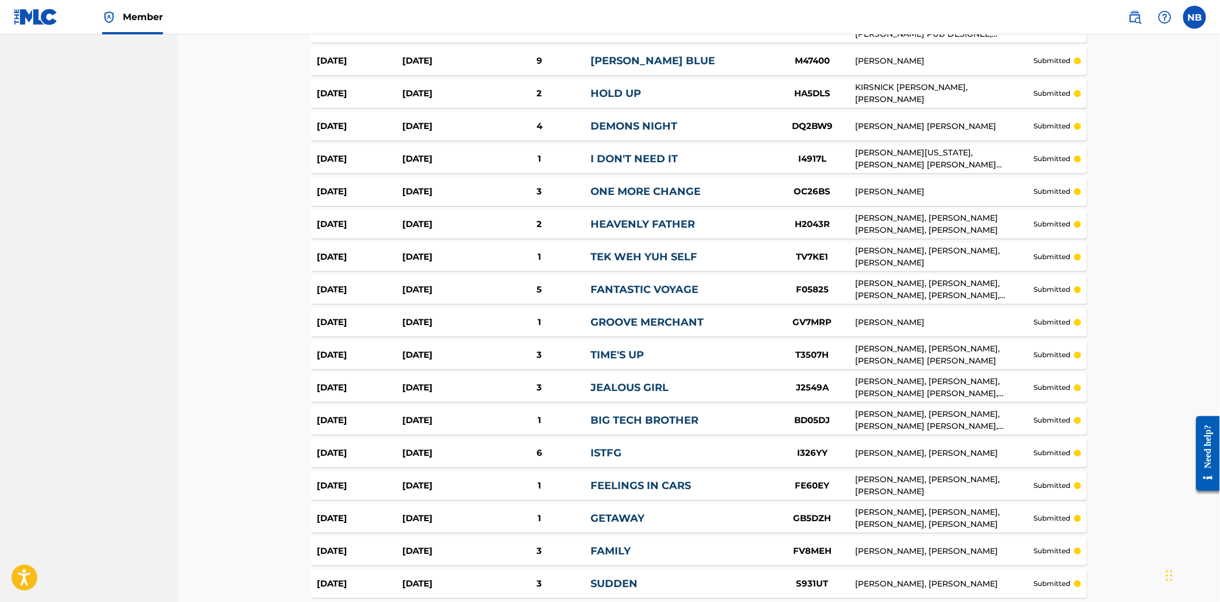
scroll to position [3059, 0]
